Goal: Download file/media

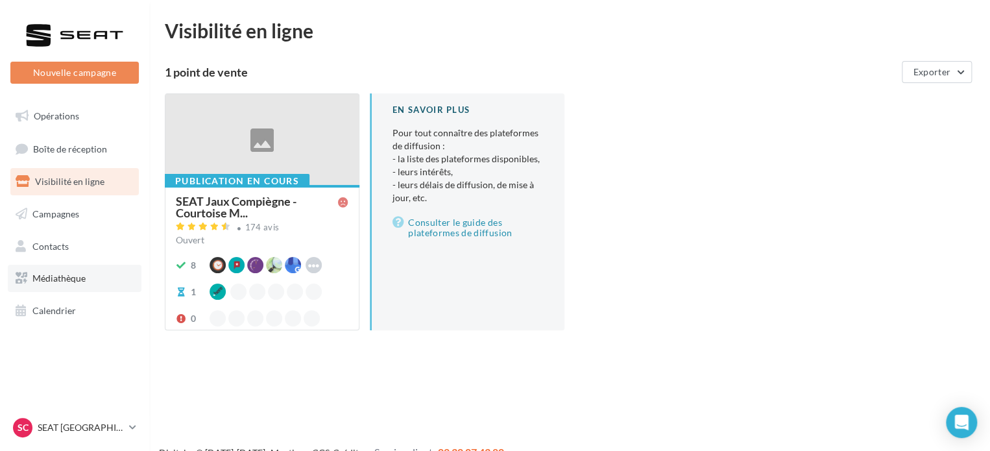
click at [64, 274] on span "Médiathèque" at bounding box center [58, 278] width 53 height 11
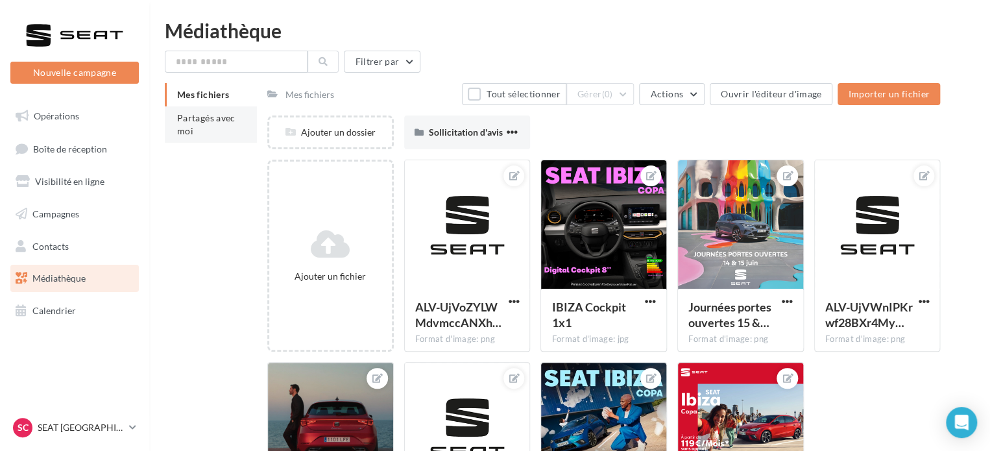
click at [203, 136] on li "Partagés avec moi" at bounding box center [211, 124] width 92 height 36
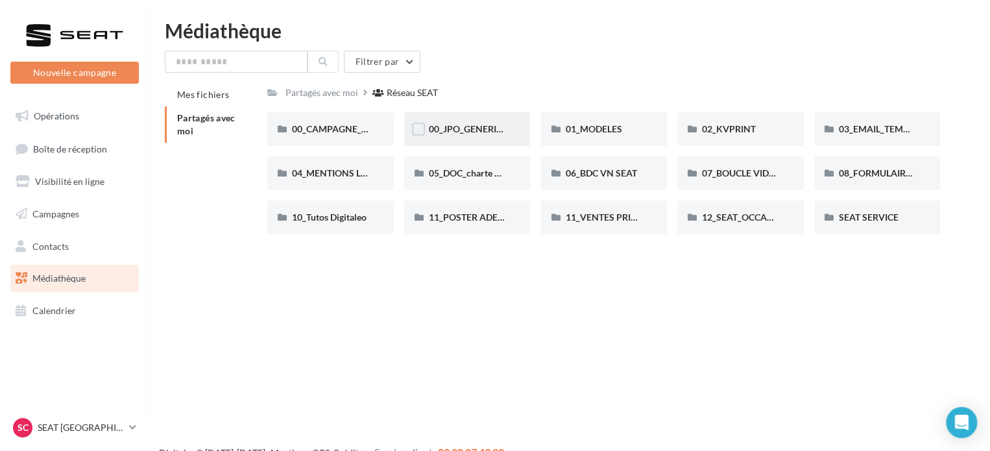
click at [465, 142] on div "00_JPO_GENERIQUE IBIZA ARONA" at bounding box center [467, 129] width 127 height 34
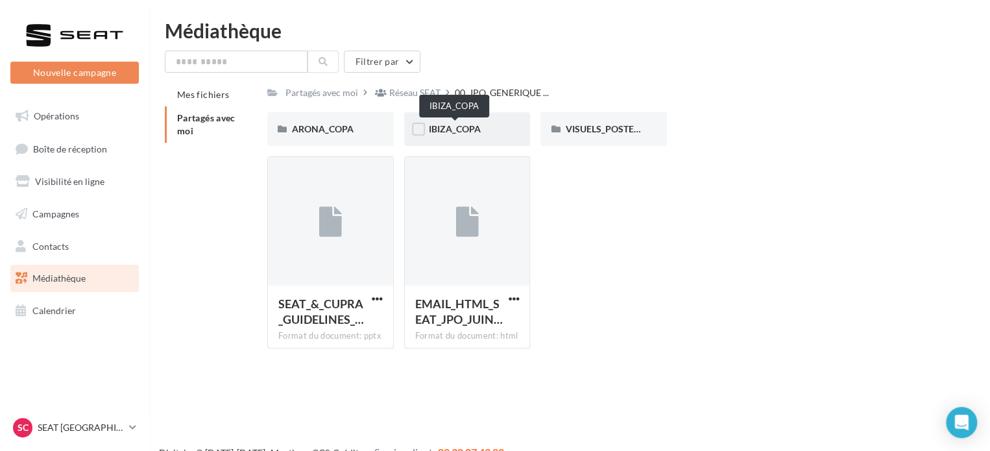
click at [458, 129] on span "IBIZA_COPA" at bounding box center [455, 128] width 52 height 11
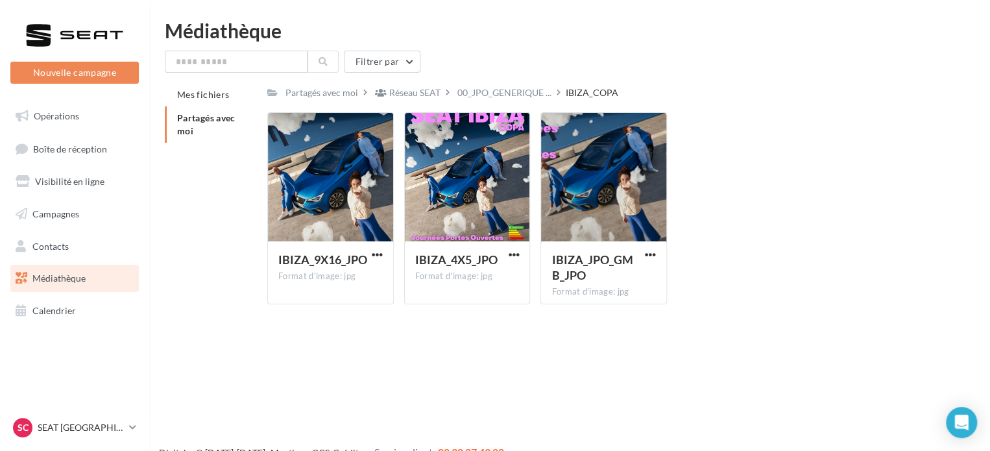
click at [575, 88] on div "IBIZA_COPA" at bounding box center [592, 92] width 53 height 13
click at [522, 104] on div "Partagés avec moi Réseau SEAT 00_JPO_GENERIQUE ... IBIZA_COPA Rs Partagé par Ré…" at bounding box center [603, 199] width 673 height 232
click at [515, 98] on span "00_JPO_GENERIQUE ..." at bounding box center [505, 92] width 94 height 13
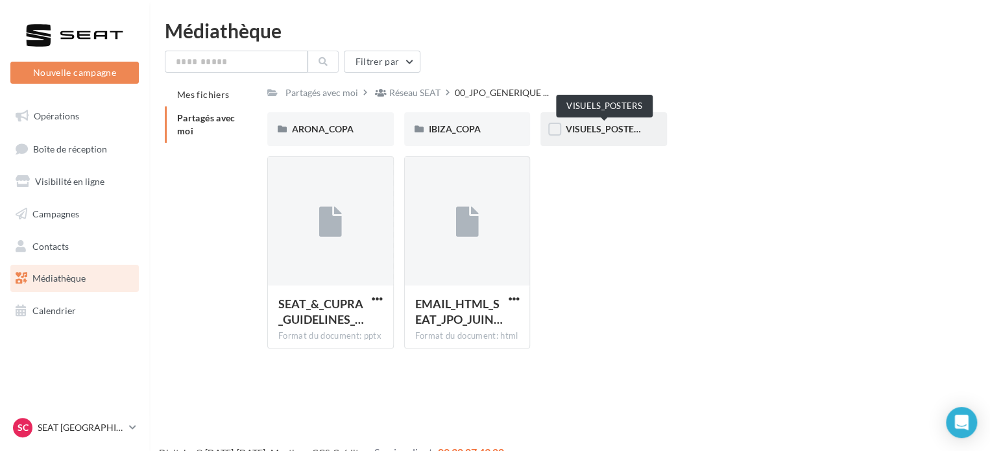
click at [571, 132] on span "VISUELS_POSTERS" at bounding box center [604, 128] width 79 height 11
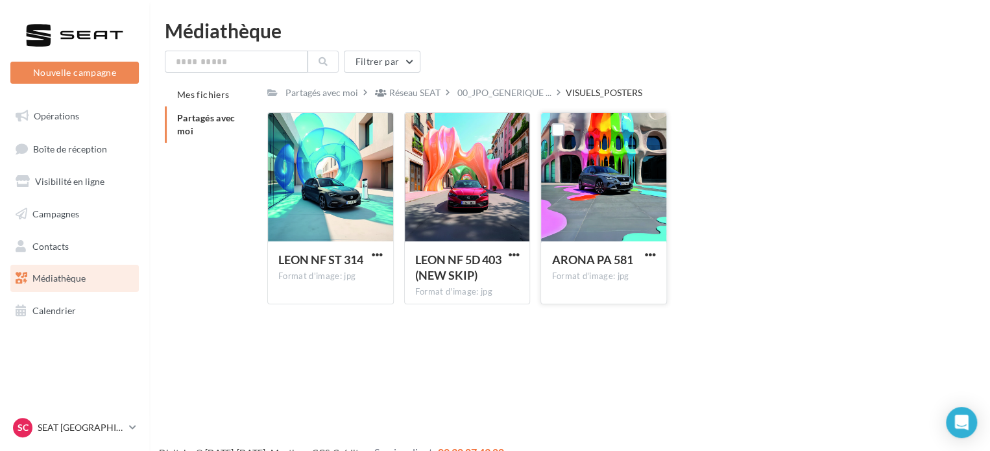
click at [574, 132] on div at bounding box center [558, 130] width 34 height 34
click at [508, 251] on span "button" at bounding box center [513, 254] width 11 height 11
click at [456, 283] on button "Télécharger" at bounding box center [457, 281] width 130 height 34
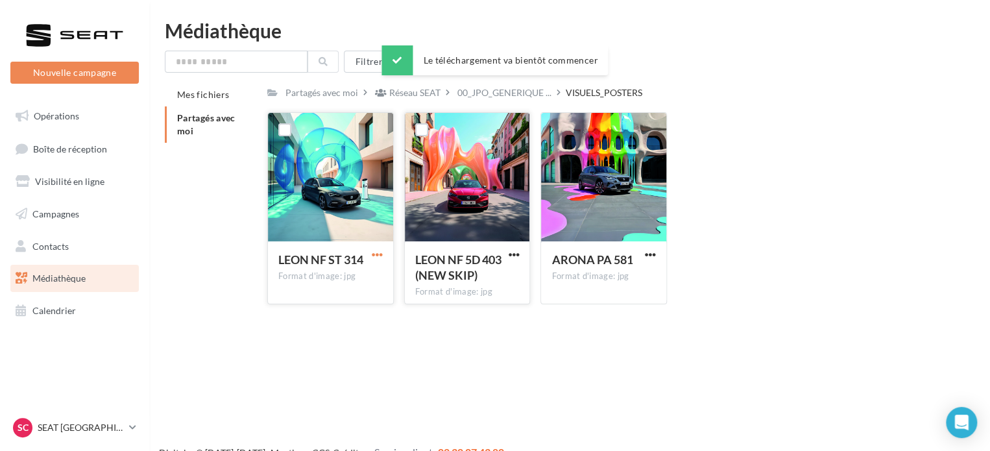
click at [373, 252] on span "button" at bounding box center [377, 254] width 11 height 11
click at [341, 273] on button "Télécharger" at bounding box center [321, 281] width 130 height 34
click at [494, 93] on span "00_JPO_GENERIQUE ..." at bounding box center [505, 92] width 94 height 13
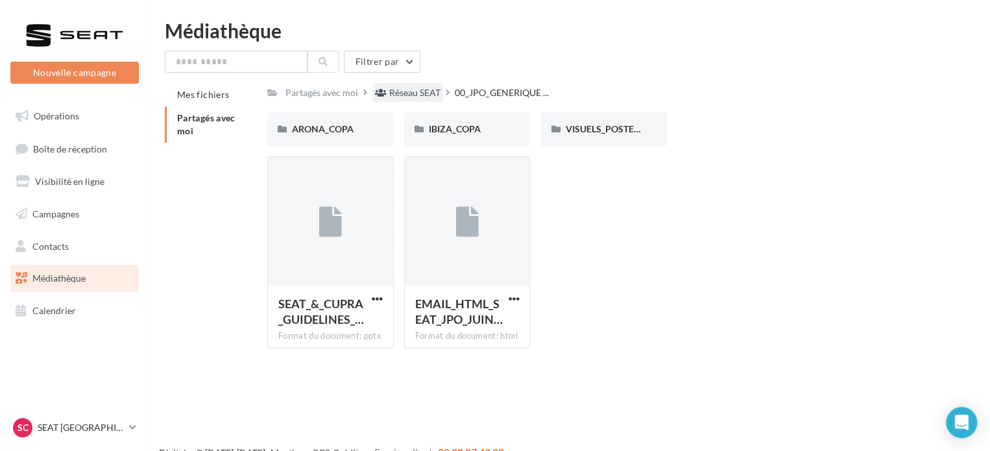
click at [416, 90] on div "Réseau SEAT" at bounding box center [414, 92] width 51 height 13
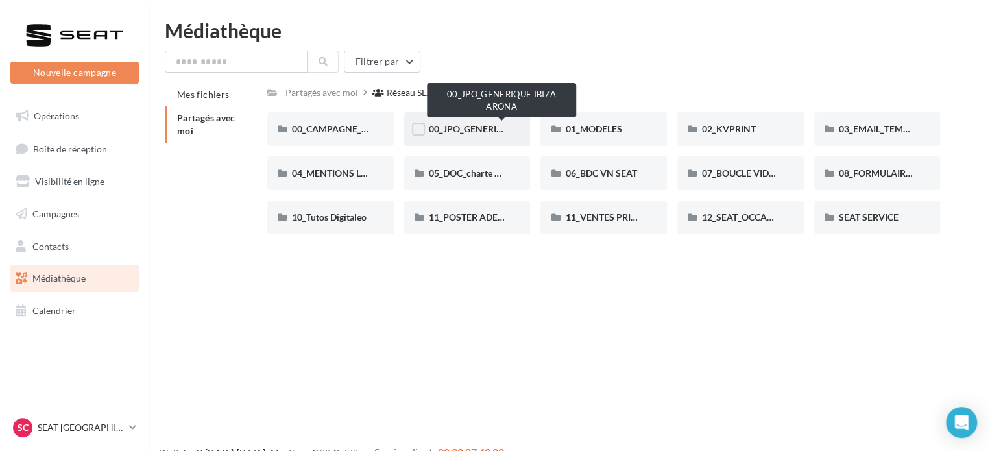
click at [447, 134] on span "00_JPO_GENERIQUE IBIZA ARONA" at bounding box center [502, 128] width 147 height 11
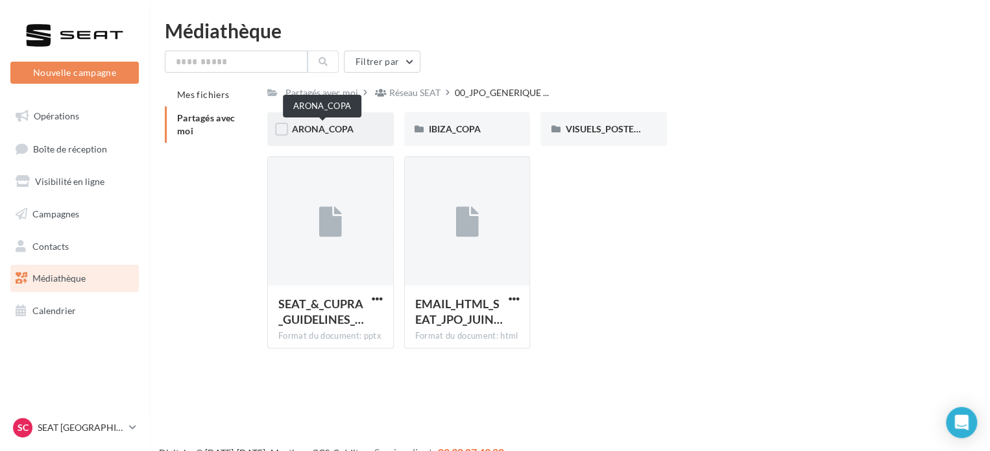
click at [321, 129] on span "ARONA_COPA" at bounding box center [323, 128] width 62 height 11
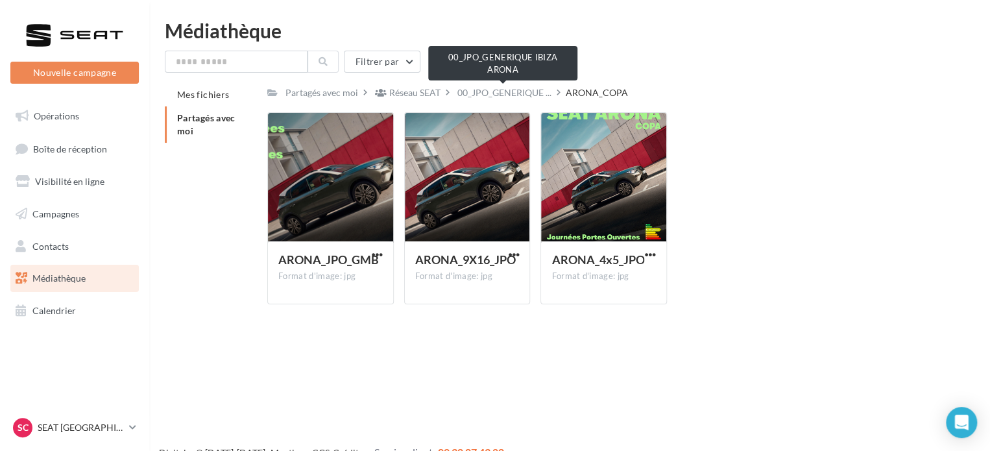
click at [526, 95] on span "00_JPO_GENERIQUE ..." at bounding box center [505, 92] width 94 height 13
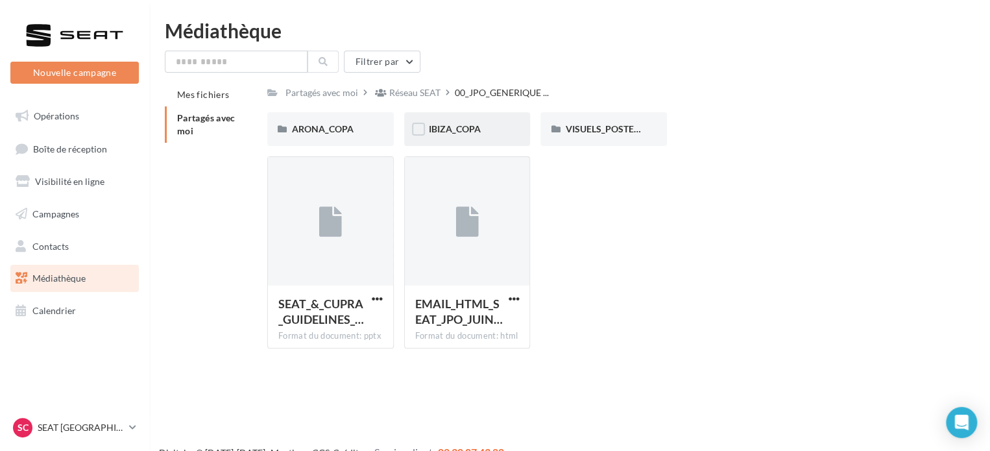
click at [447, 121] on div "IBIZA_COPA" at bounding box center [467, 129] width 127 height 34
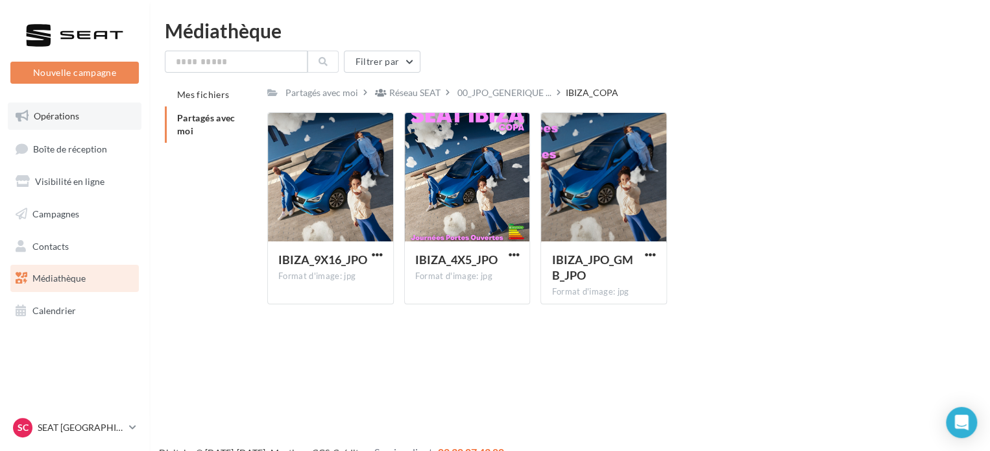
click at [88, 114] on link "Opérations" at bounding box center [75, 116] width 134 height 27
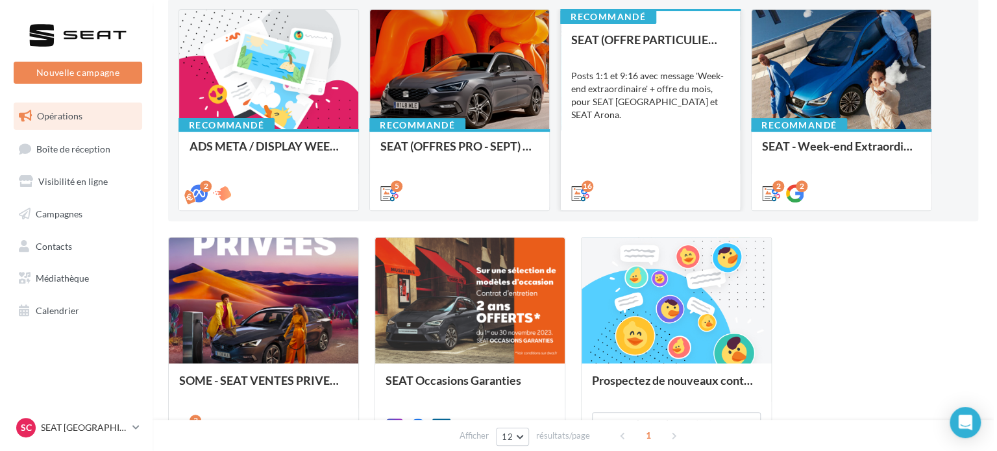
scroll to position [137, 0]
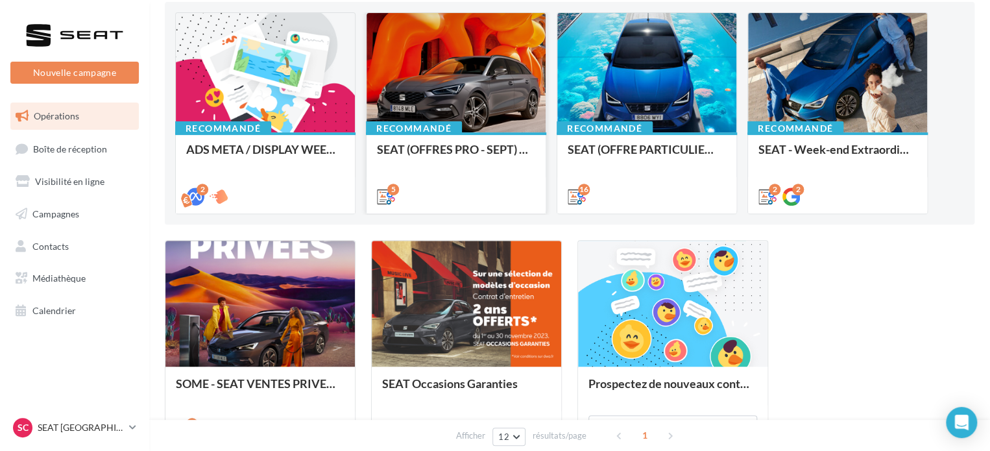
click at [467, 109] on div at bounding box center [456, 73] width 179 height 121
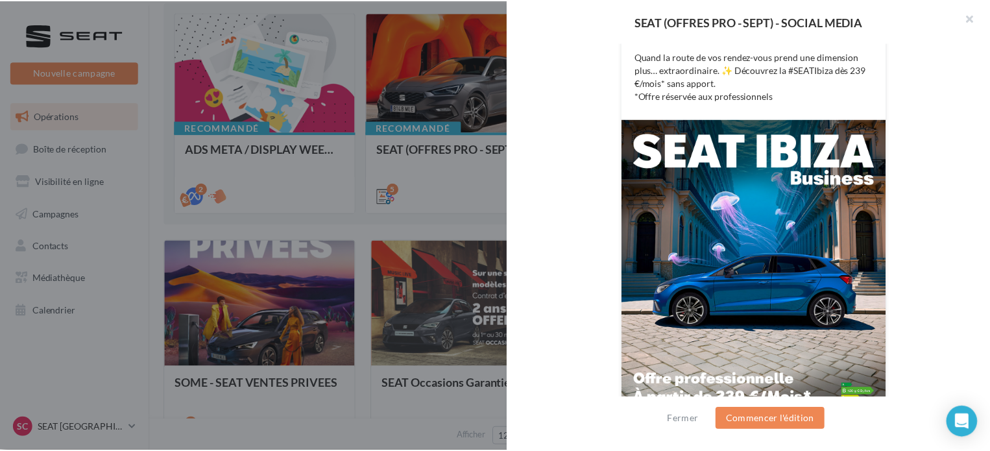
scroll to position [349, 0]
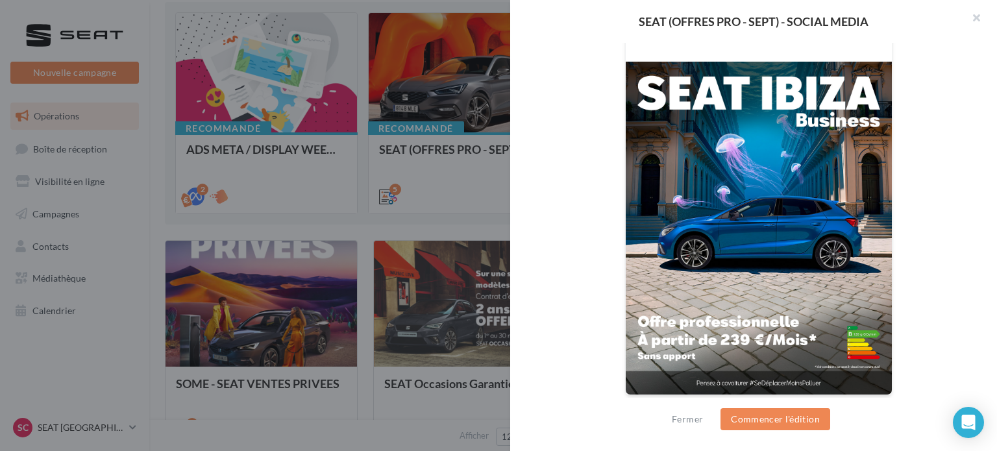
click at [527, 211] on div "Description Non renseignée 5 Cross-posting IBIZA 239€ IBIZA 239€ ARONA 239€ ATE…" at bounding box center [758, 226] width 497 height 367
click at [694, 419] on button "Fermer" at bounding box center [688, 419] width 42 height 16
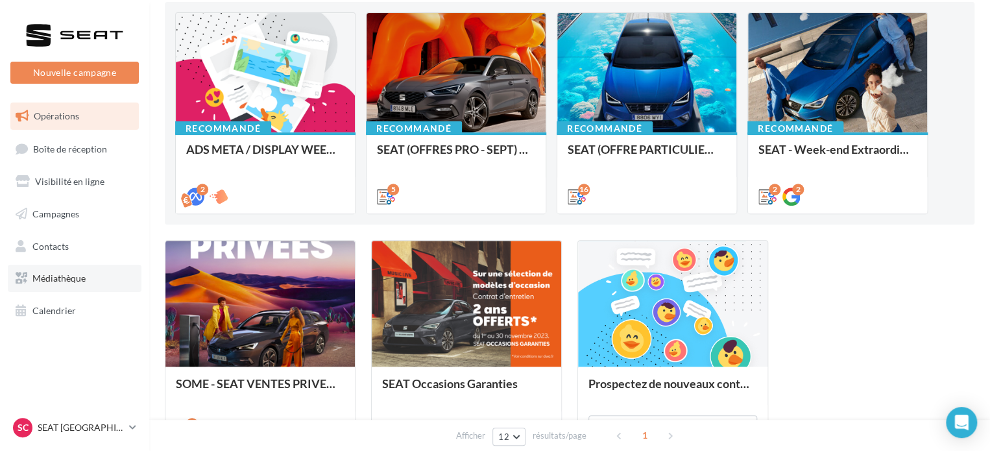
click at [58, 267] on link "Médiathèque" at bounding box center [75, 278] width 134 height 27
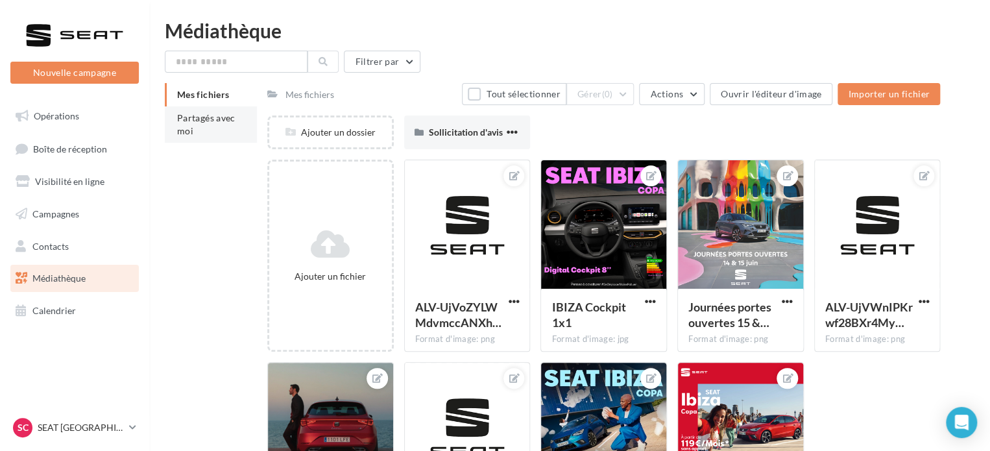
click at [203, 124] on li "Partagés avec moi" at bounding box center [211, 124] width 92 height 36
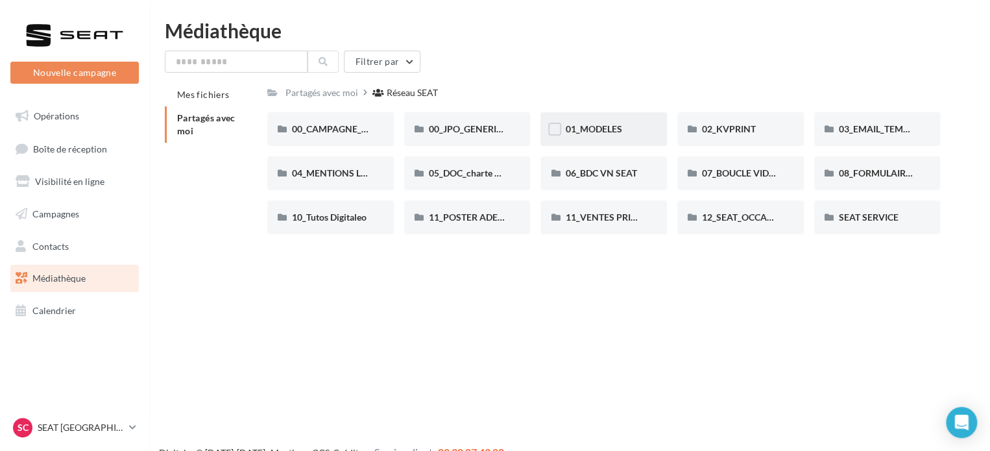
click at [619, 133] on span "01_MODELES" at bounding box center [593, 128] width 56 height 11
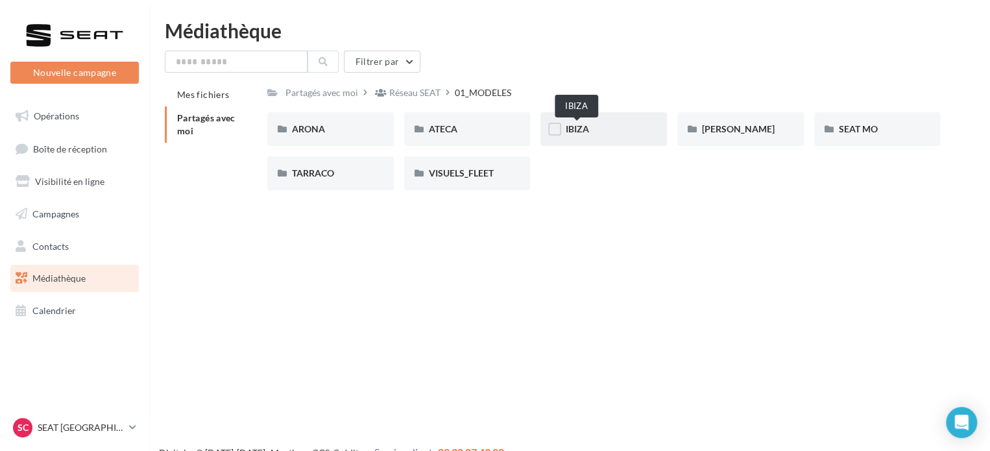
click at [573, 126] on span "IBIZA" at bounding box center [576, 128] width 23 height 11
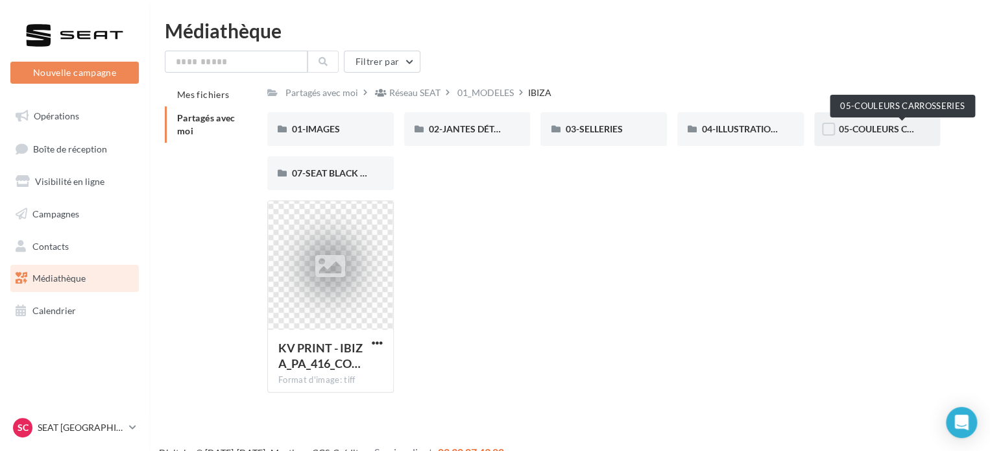
click at [873, 134] on span "05-COULEURS CARROSSERIES" at bounding box center [903, 128] width 128 height 11
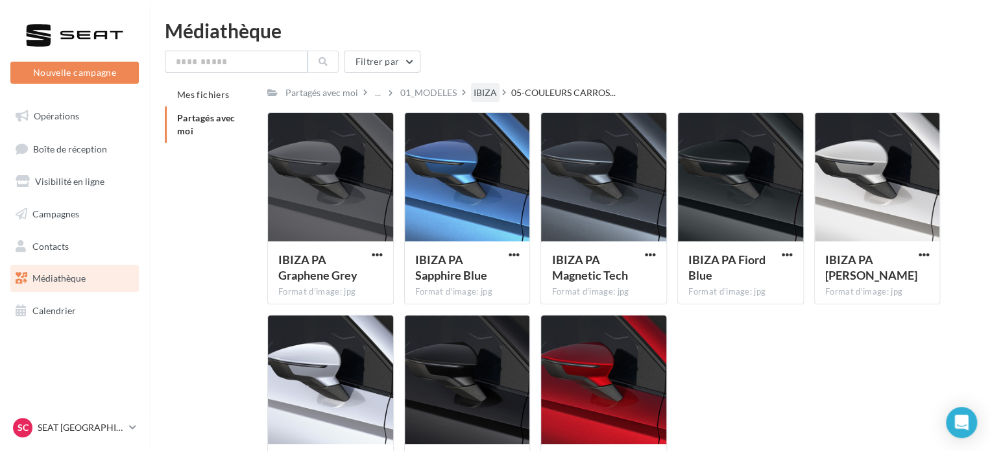
click at [483, 88] on div "IBIZA" at bounding box center [485, 92] width 23 height 13
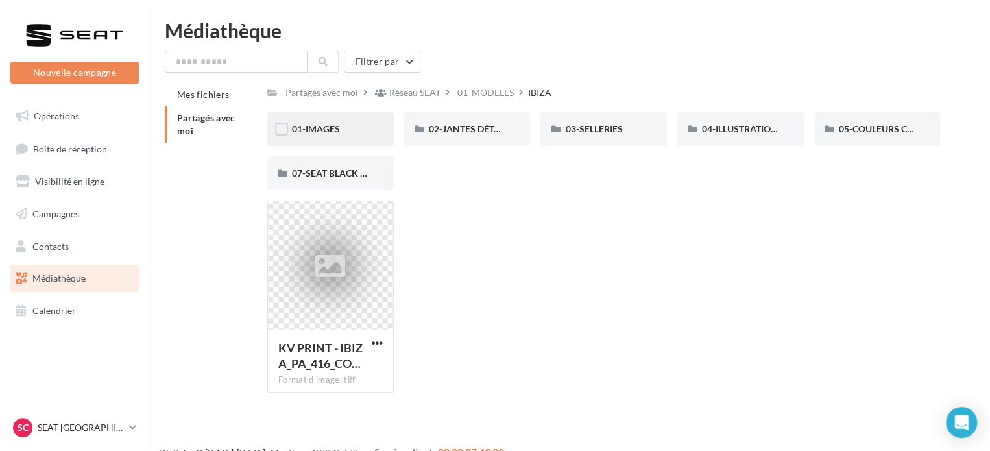
click at [345, 126] on div "01-IMAGES" at bounding box center [330, 129] width 77 height 13
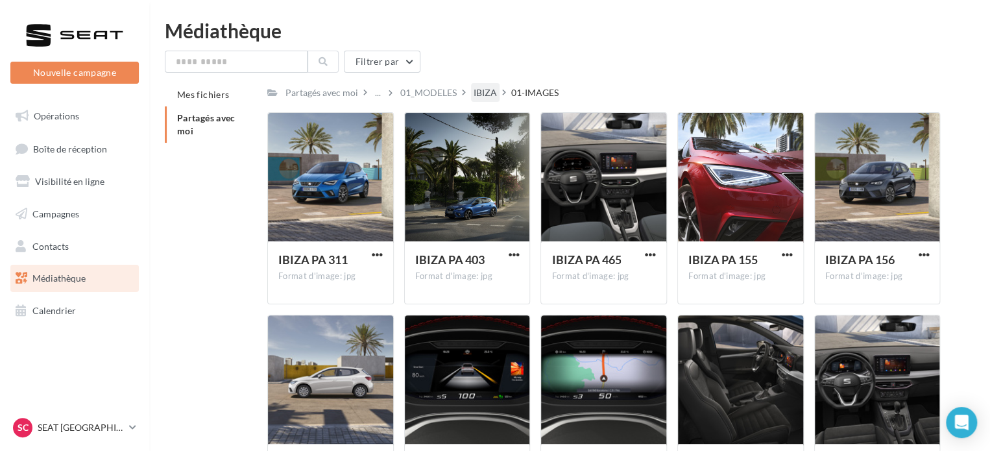
click at [478, 90] on div "IBIZA" at bounding box center [485, 92] width 23 height 13
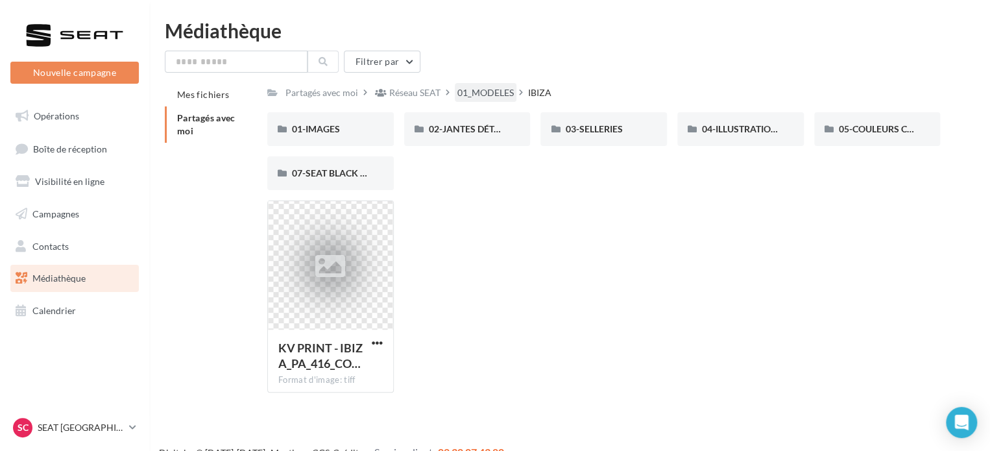
click at [478, 87] on div "01_MODELES" at bounding box center [486, 92] width 56 height 13
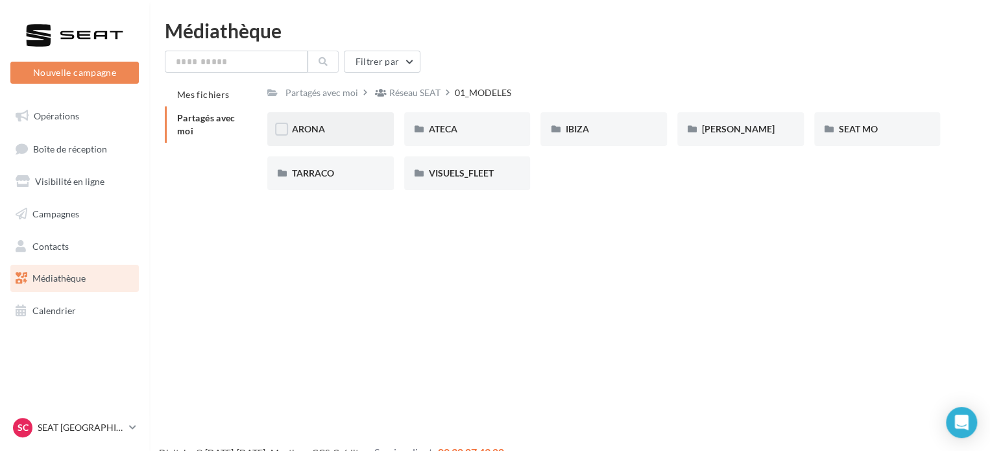
click at [327, 120] on div "ARONA" at bounding box center [330, 129] width 127 height 34
click at [340, 132] on div "01-IMAGES" at bounding box center [330, 129] width 77 height 13
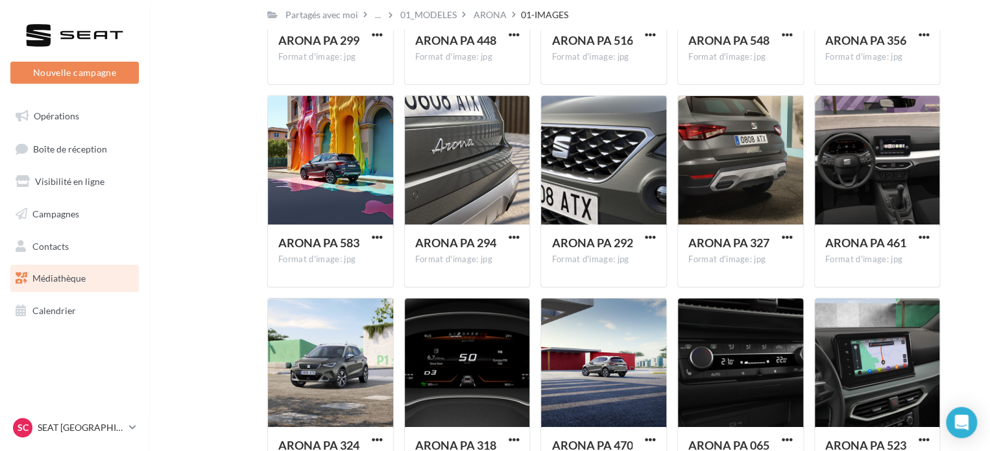
scroll to position [2041, 0]
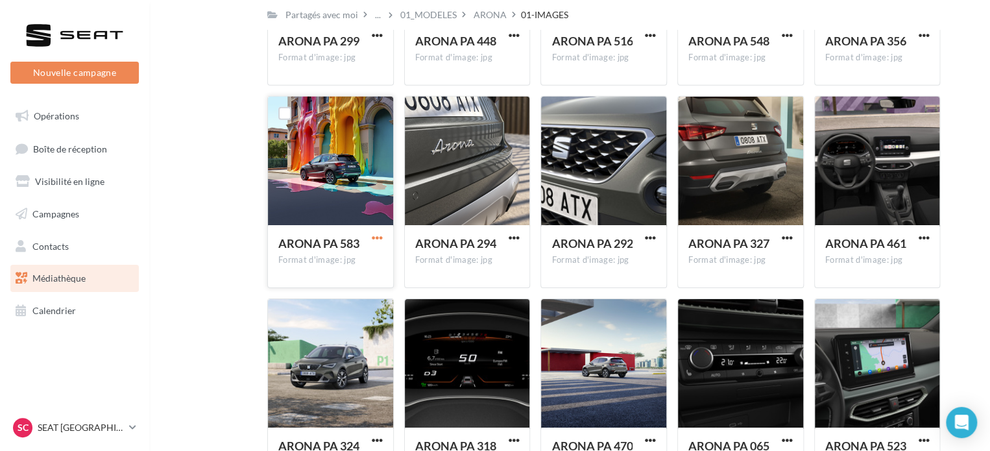
click at [376, 236] on span "button" at bounding box center [377, 237] width 11 height 11
click at [327, 259] on button "Télécharger" at bounding box center [321, 264] width 130 height 34
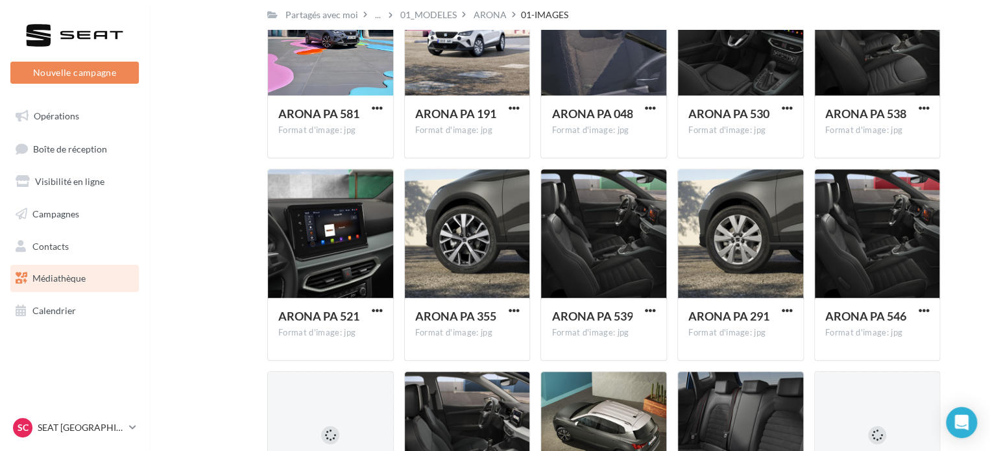
scroll to position [5184, 0]
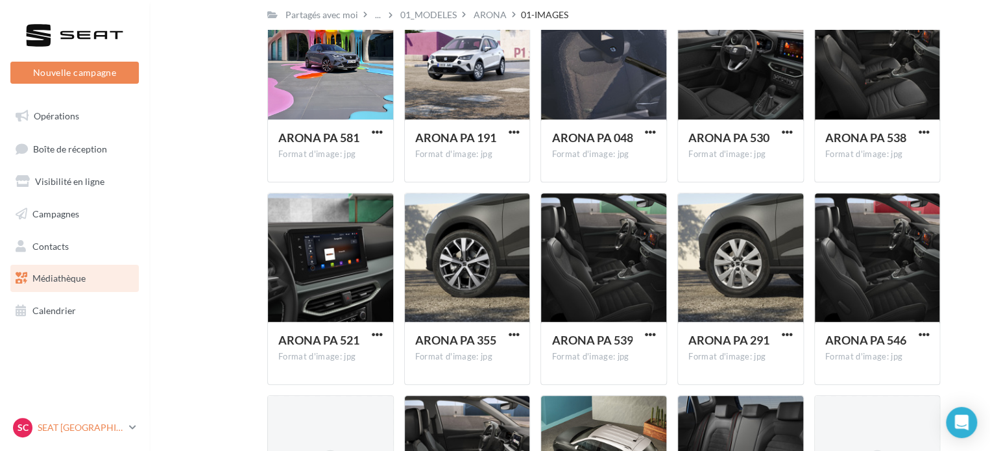
click at [128, 425] on link "SC SEAT [GEOGRAPHIC_DATA] SEAT-TILLE" at bounding box center [74, 427] width 129 height 25
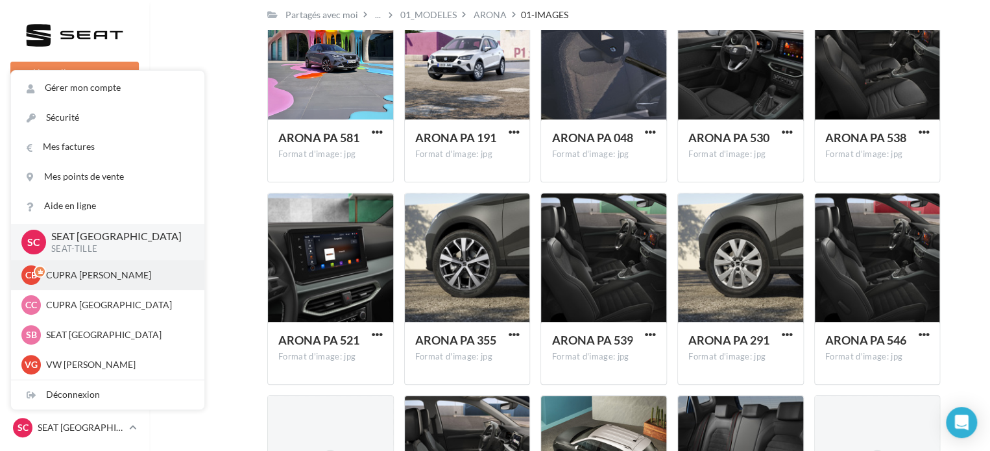
click at [88, 275] on p "CUPRA [PERSON_NAME]" at bounding box center [117, 275] width 143 height 13
